Goal: Transaction & Acquisition: Download file/media

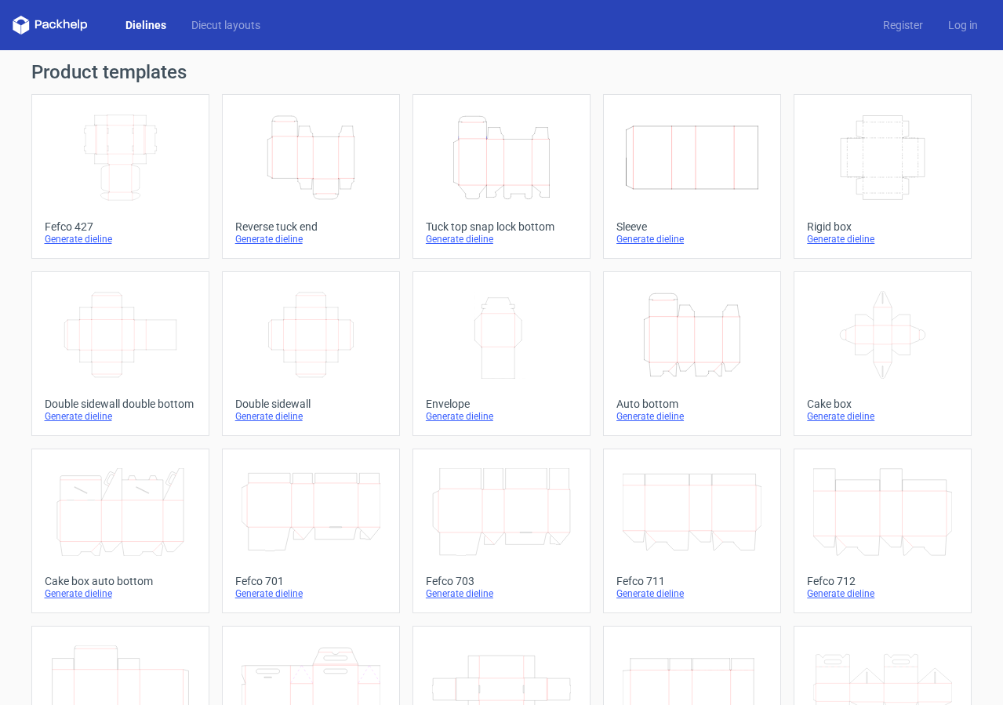
click at [728, 372] on icon "Height Depth Width" at bounding box center [692, 335] width 139 height 88
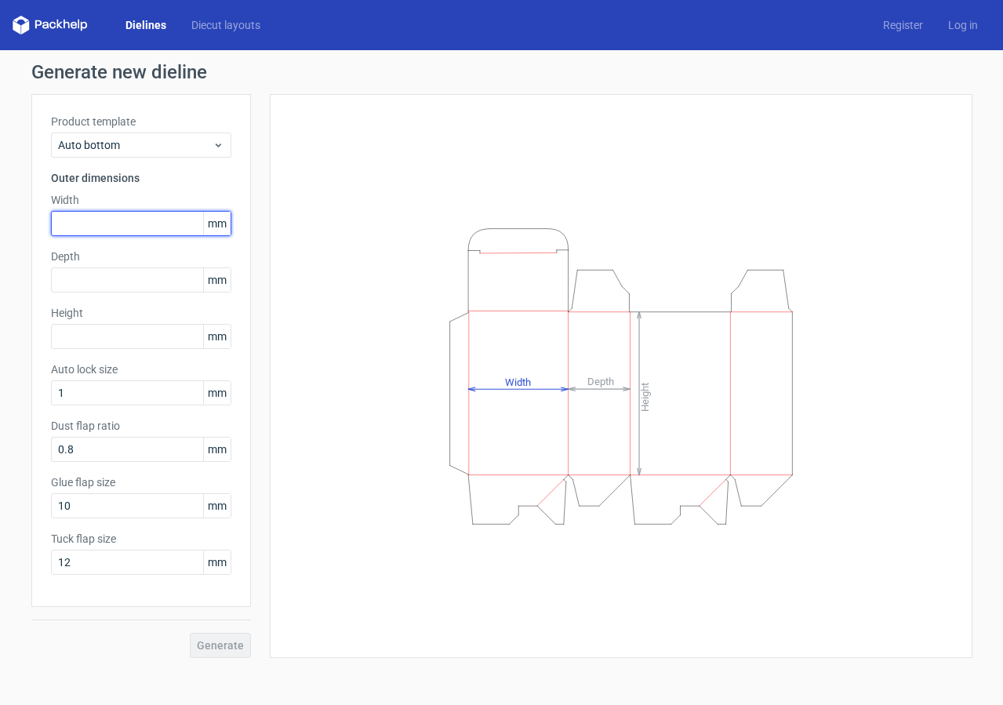
click at [102, 231] on input "text" at bounding box center [141, 223] width 180 height 25
type input "120"
type input "140"
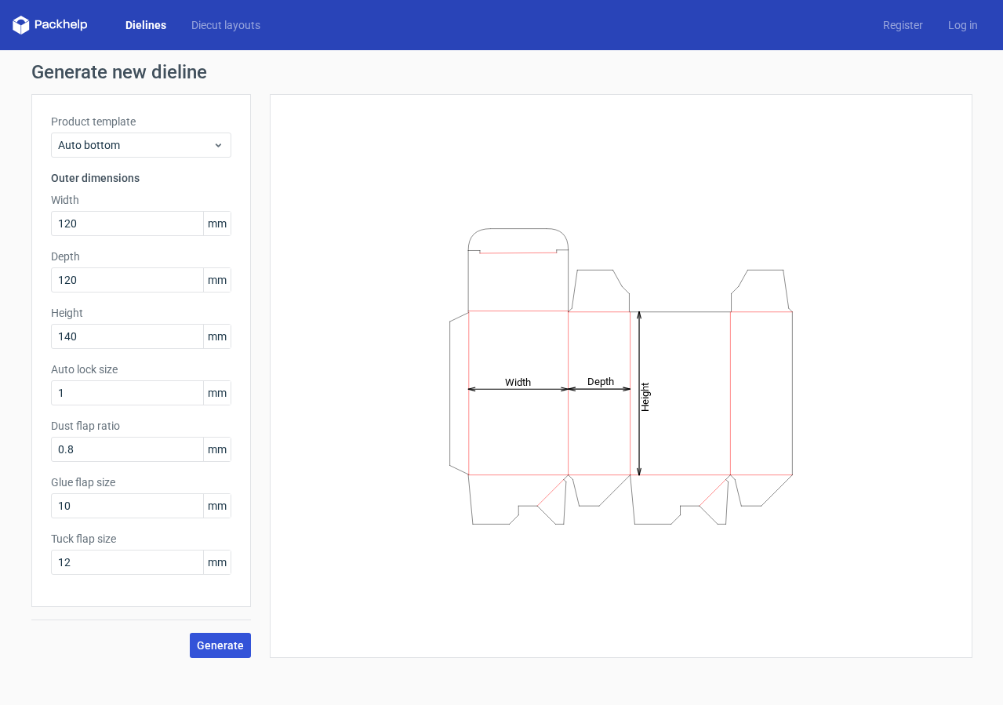
click at [225, 654] on button "Generate" at bounding box center [220, 645] width 61 height 25
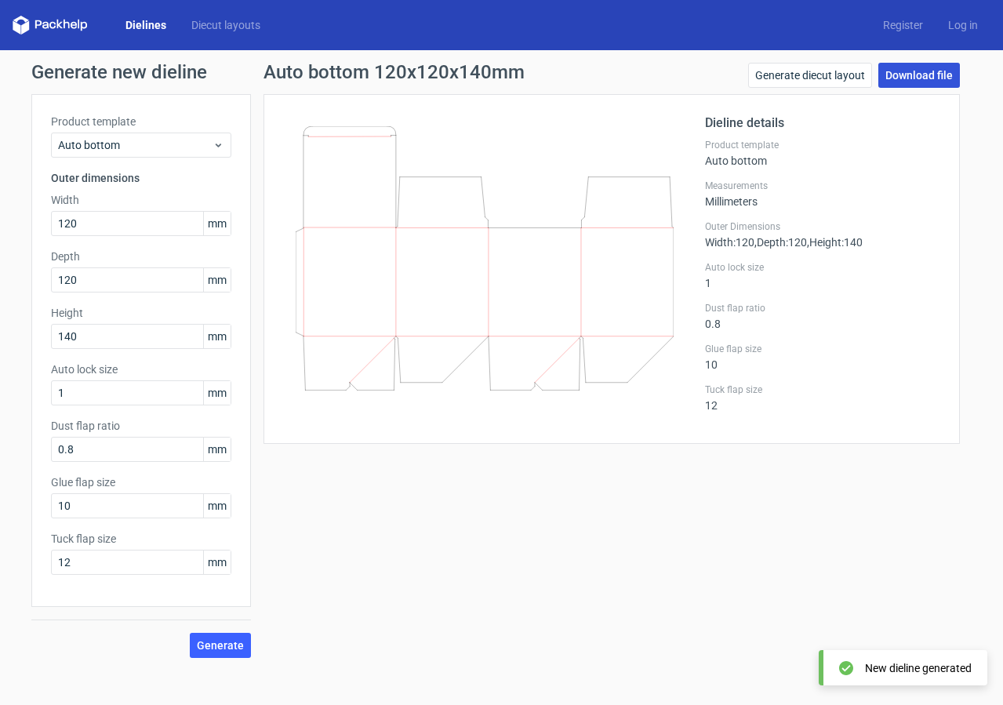
click at [917, 71] on link "Download file" at bounding box center [919, 75] width 82 height 25
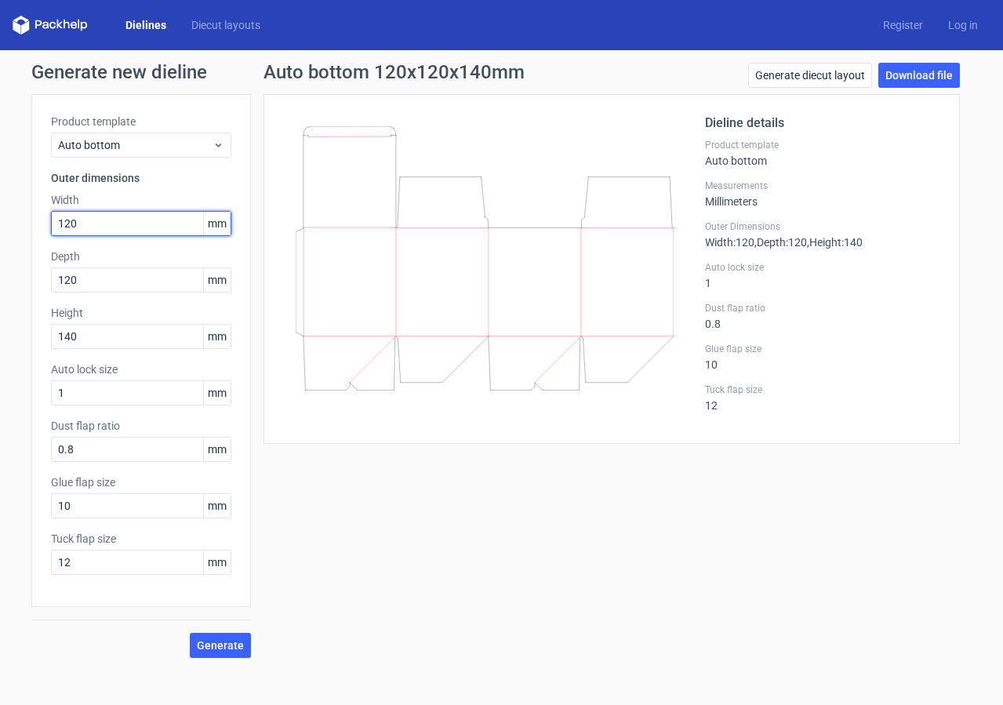
click at [104, 230] on input "120" at bounding box center [141, 223] width 180 height 25
type input "100"
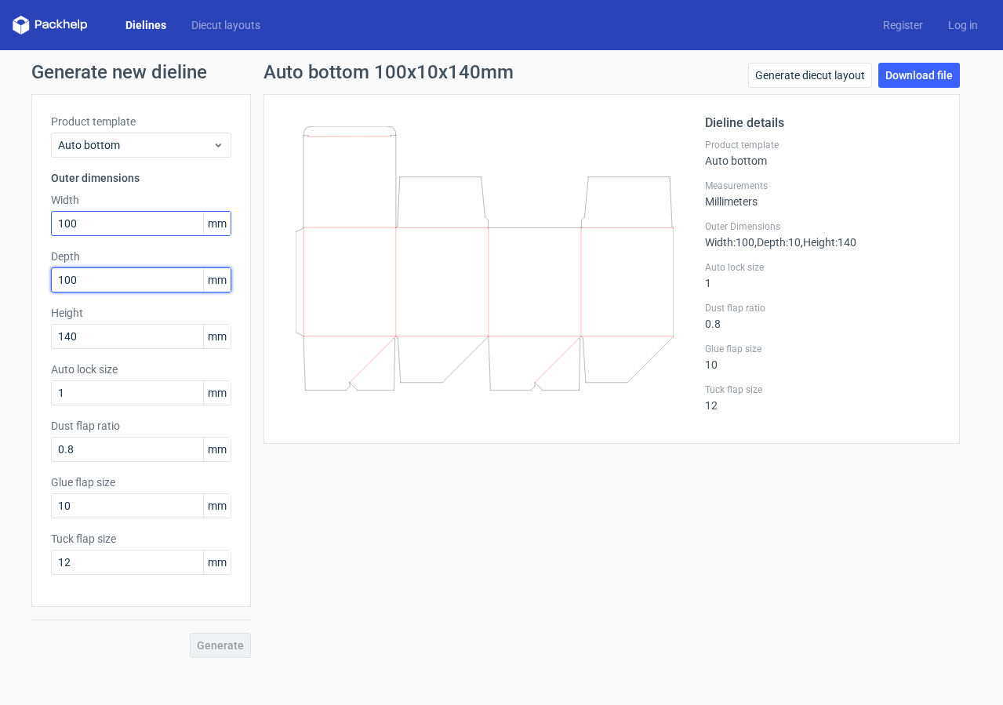
type input "100"
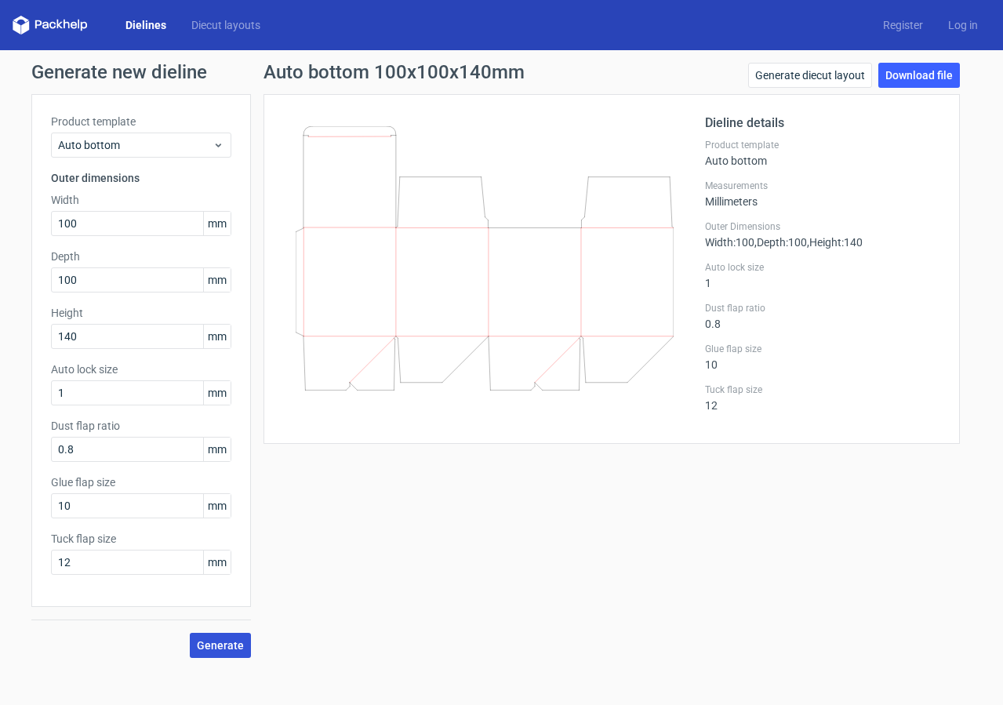
click at [242, 642] on span "Generate" at bounding box center [220, 645] width 47 height 11
click at [914, 80] on link "Download file" at bounding box center [919, 75] width 82 height 25
